Goal: Check status

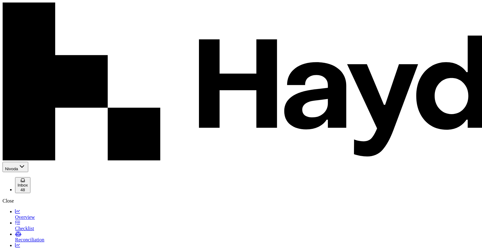
scroll to position [53, 0]
type input "*****"
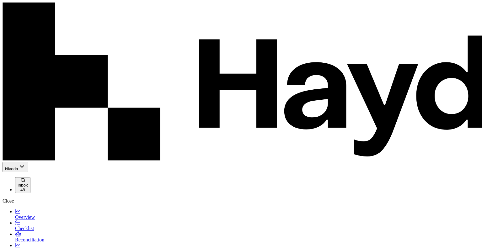
scroll to position [34, 0]
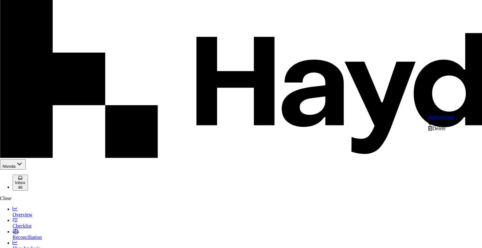
click at [447, 132] on div "Delete" at bounding box center [441, 129] width 26 height 6
